Goal: Browse casually

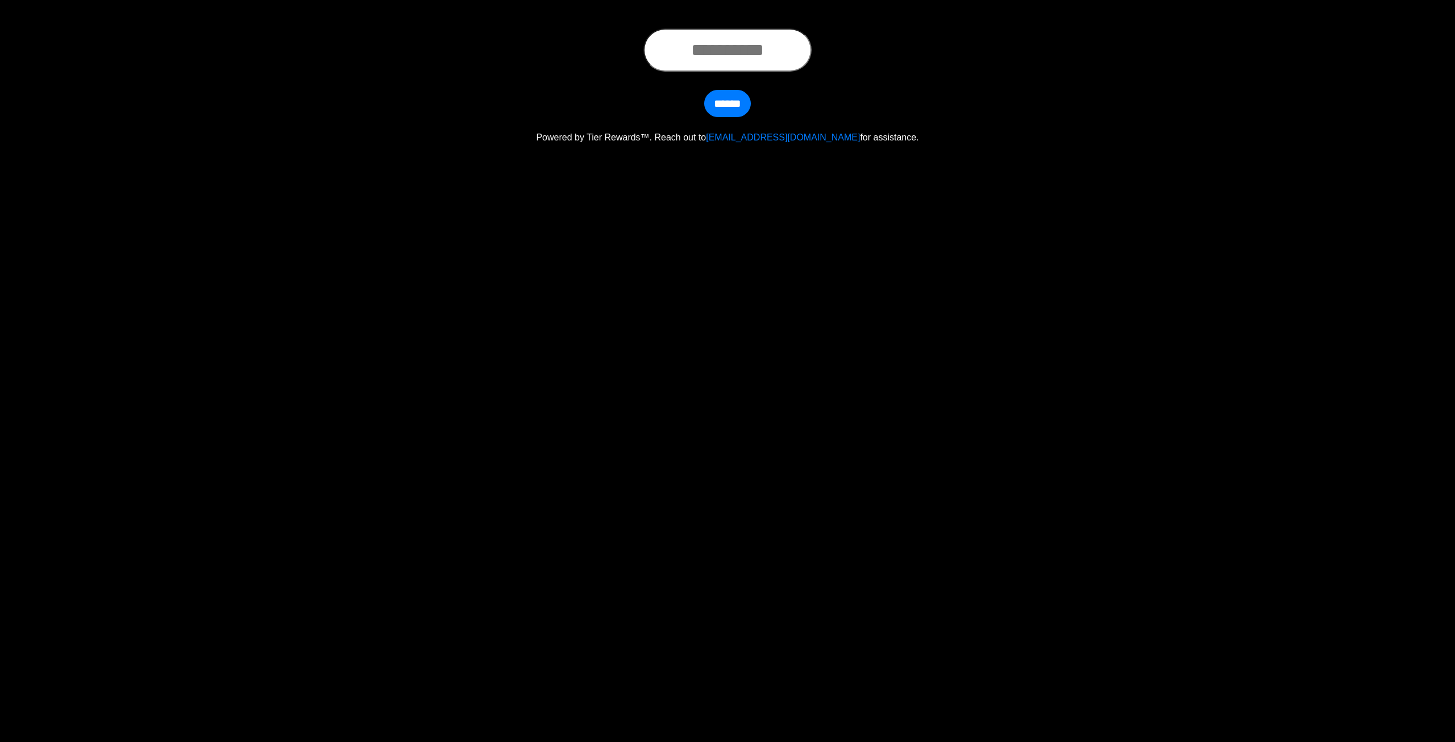
click at [371, 144] on html "****** Powered by Tier Rewards™. Reach out to support@tierrewards.com for assis…" at bounding box center [727, 72] width 1455 height 144
click at [875, 144] on html "****** Powered by Tier Rewards™. Reach out to support@tierrewards.com for assis…" at bounding box center [727, 72] width 1455 height 144
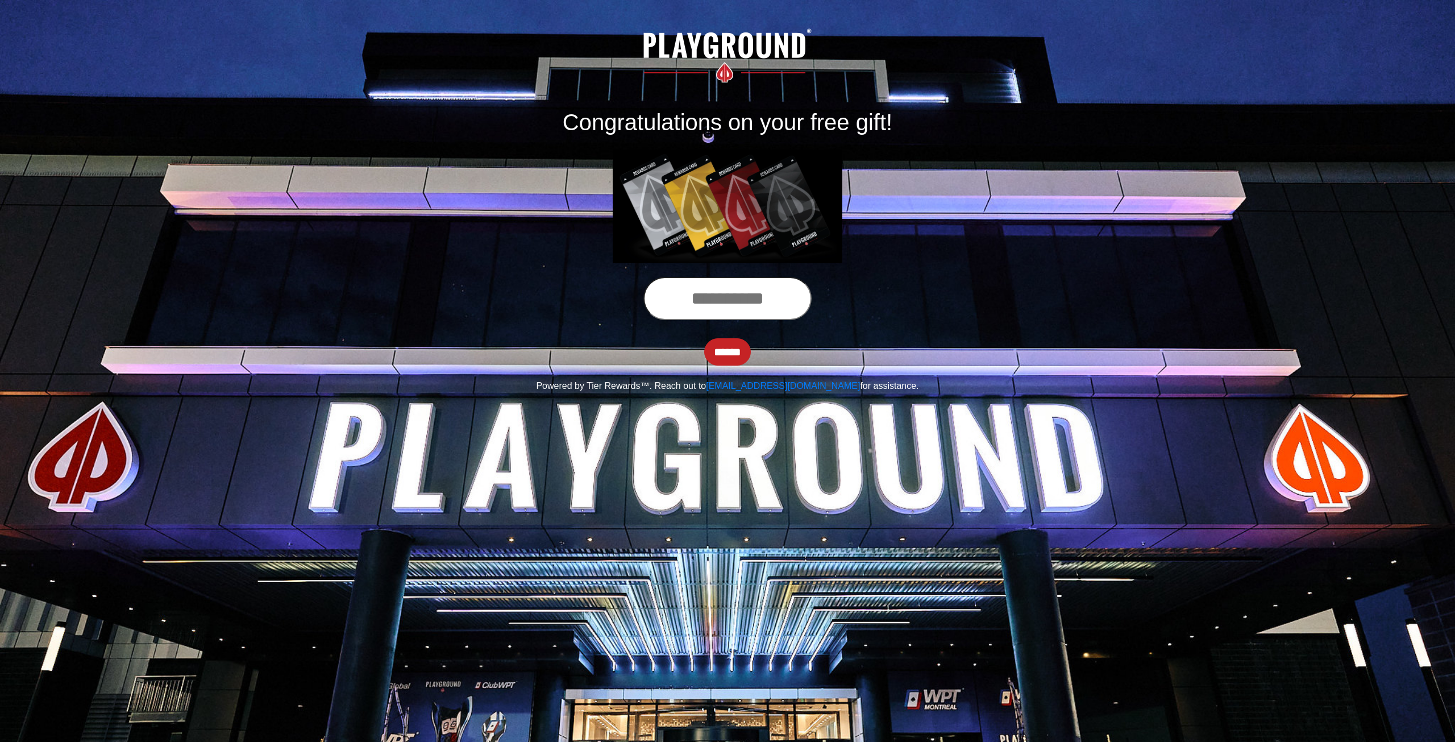
click at [923, 111] on h1 "Congratulations on your free gift!" at bounding box center [727, 122] width 631 height 27
click at [314, 393] on html "Congratulations on your free gift! ****** Powered by Tier Rewards™. Reach out t…" at bounding box center [727, 196] width 1455 height 393
